Goal: Task Accomplishment & Management: Use online tool/utility

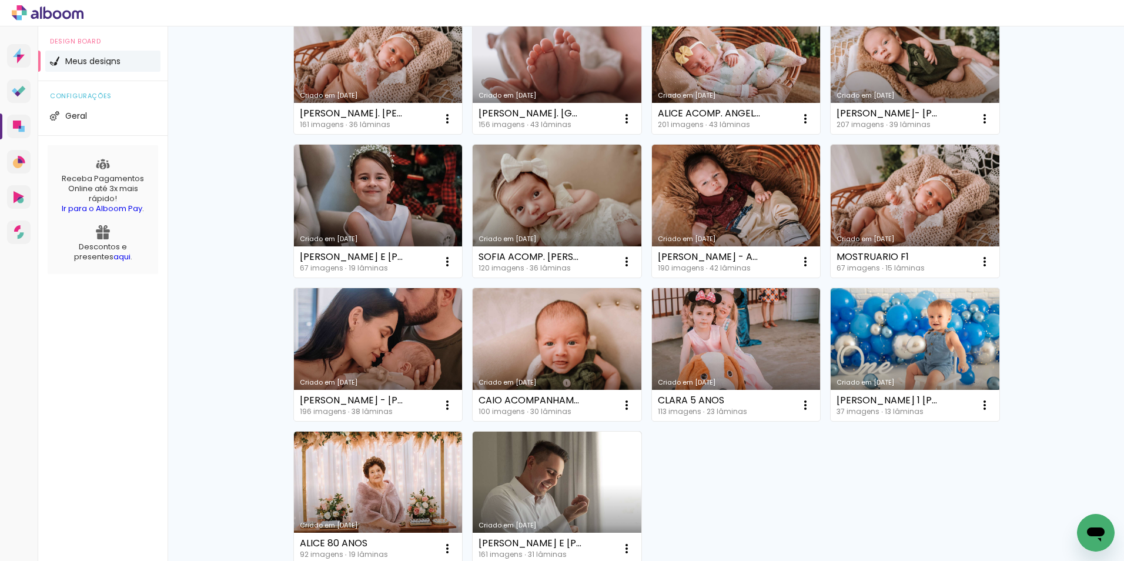
scroll to position [647, 0]
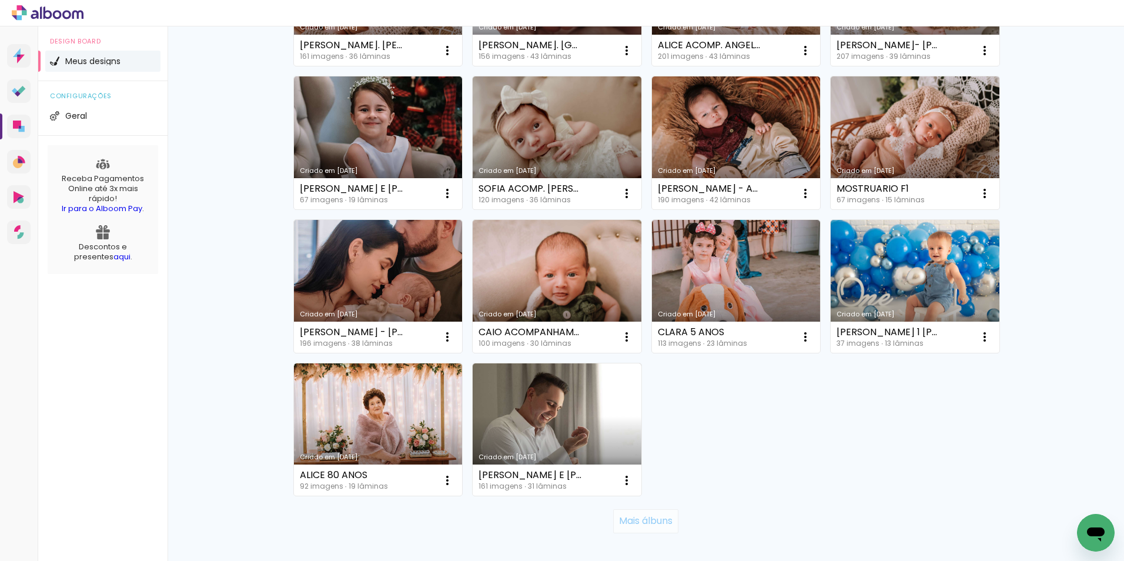
click at [642, 530] on paper-button "Mais álbuns" at bounding box center [645, 521] width 65 height 24
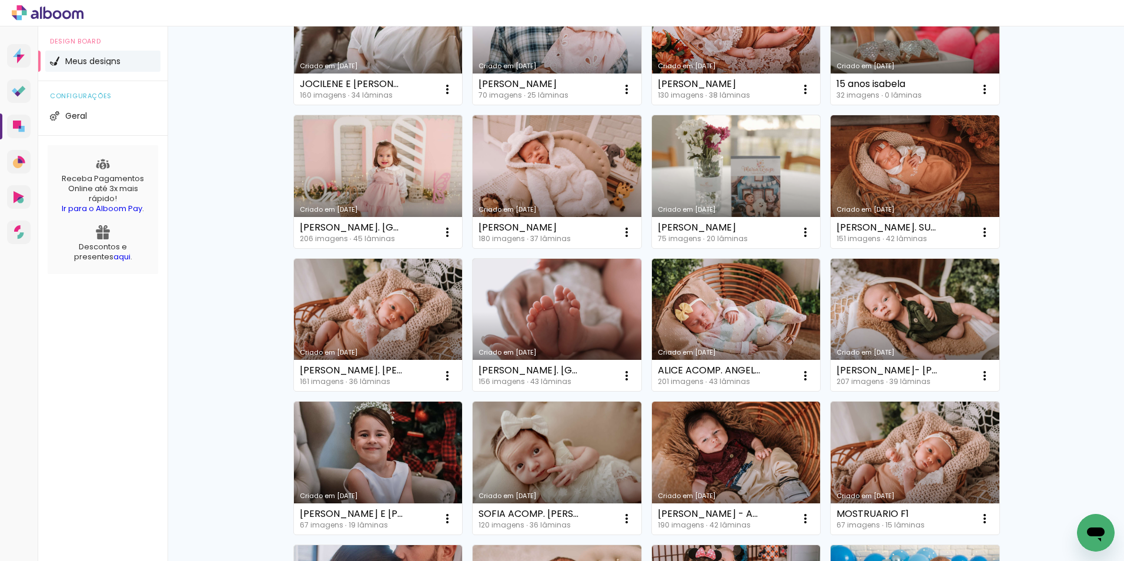
scroll to position [294, 0]
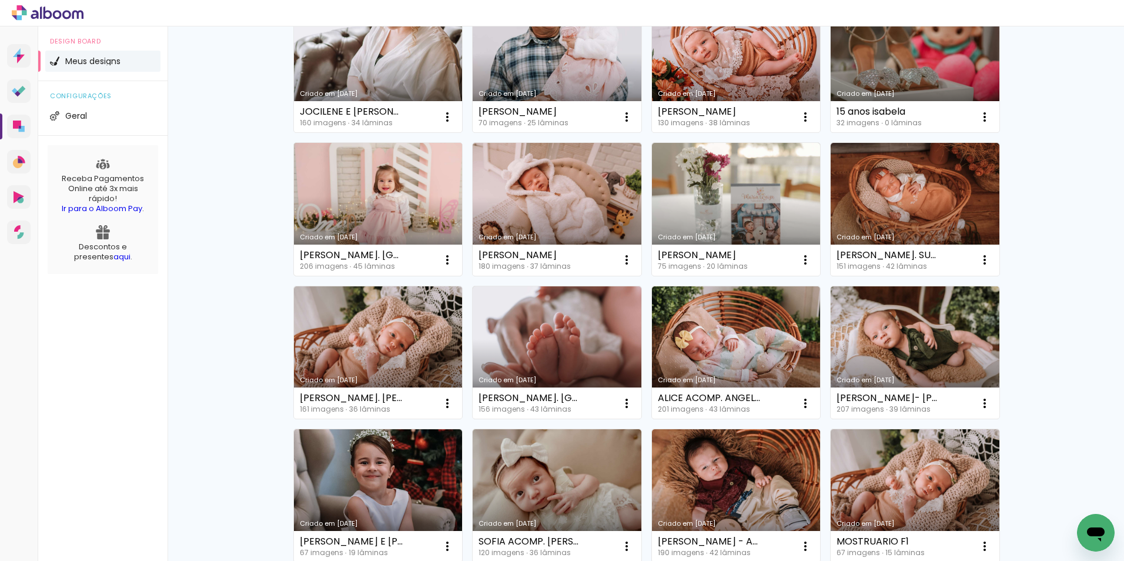
click at [413, 215] on link "Criado em [DATE]" at bounding box center [378, 209] width 169 height 133
